Goal: Check status

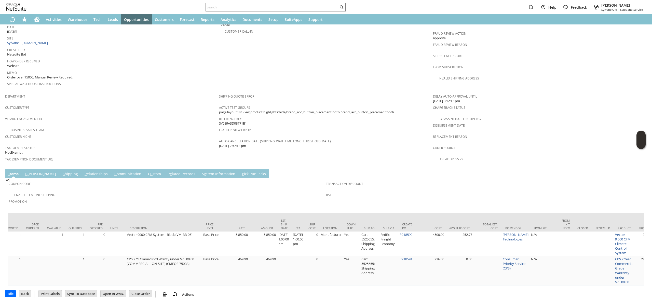
scroll to position [0, 163]
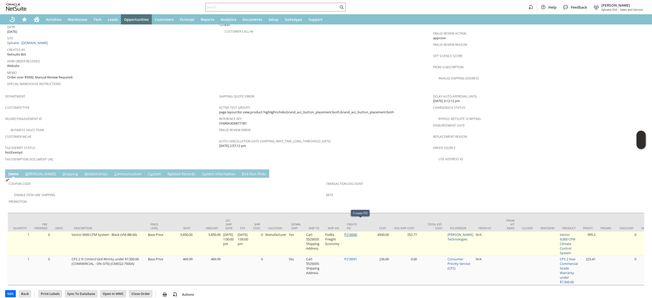
click at [357, 232] on link "P218590" at bounding box center [351, 234] width 13 height 5
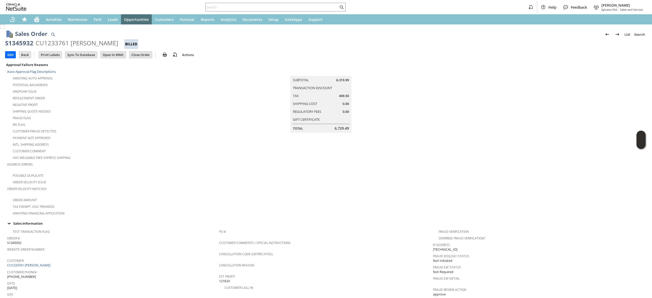
click at [16, 44] on div "S1345932" at bounding box center [19, 43] width 28 height 8
copy div "S1345932"
